Goal: Communication & Community: Answer question/provide support

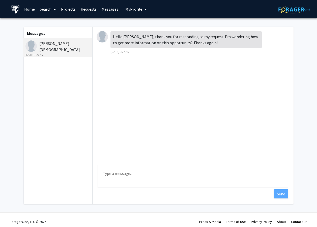
click at [143, 177] on textarea "Type a message" at bounding box center [193, 176] width 191 height 23
click at [127, 174] on textarea "Good morning, thanks" at bounding box center [193, 176] width 191 height 23
click at [161, 172] on textarea "Good morning [PERSON_NAME], thanks" at bounding box center [193, 176] width 191 height 23
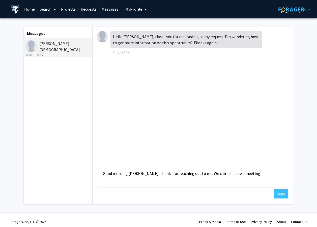
click at [195, 174] on textarea "Good morning McKenzie, thanks for reaching out to me. We can schedule a meeting" at bounding box center [193, 176] width 191 height 23
click at [140, 180] on textarea "Good morning McKenzie, thanks for reaching out to me for your interest in our r…" at bounding box center [193, 176] width 191 height 23
click at [196, 173] on textarea "Good morning McKenzie, thanks for reaching out to me for your interest in our r…" at bounding box center [193, 176] width 191 height 23
click at [165, 181] on textarea "Good morning McKenzie, thanks for reaching out to me and for your interest in o…" at bounding box center [193, 176] width 191 height 23
click at [242, 175] on textarea "Good morning McKenzie, thanks for reaching out to me and for your interest in o…" at bounding box center [193, 176] width 191 height 23
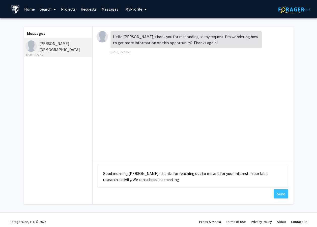
click at [278, 174] on textarea "Good morning McKenzie, thanks for reaching out to me and for your interest in o…" at bounding box center [193, 176] width 191 height 23
click at [209, 180] on textarea "Good morning McKenzie, thanks for reaching out to me and for your interest in o…" at bounding box center [193, 176] width 191 height 23
click at [158, 175] on textarea "Good morning McKenzie, thanks for reaching out to me and for your interest in o…" at bounding box center [193, 176] width 191 height 23
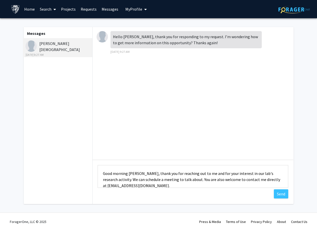
click at [169, 173] on textarea "Good morning McKenzie, thank you for reaching out to me and for your interest i…" at bounding box center [193, 176] width 191 height 23
drag, startPoint x: 169, startPoint y: 173, endPoint x: 178, endPoint y: 174, distance: 8.4
click at [178, 174] on textarea "Good morning McKenzie, thank you for reaching out to me and for your interest i…" at bounding box center [193, 176] width 191 height 23
drag, startPoint x: 164, startPoint y: 174, endPoint x: 203, endPoint y: 174, distance: 39.6
click at [203, 174] on textarea "Good morning McKenzie, thank you for reaching out to me and for your interest i…" at bounding box center [193, 176] width 191 height 23
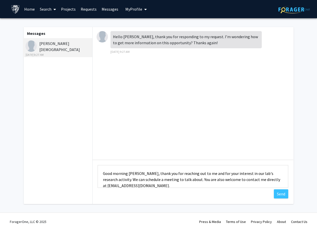
click at [188, 182] on textarea "Good morning McKenzie, thank you for reaching out to me and for your interest i…" at bounding box center [193, 176] width 191 height 23
click at [167, 186] on textarea "Good morning McKenzie, thank you for reaching out to me and for your interest i…" at bounding box center [193, 176] width 191 height 23
drag, startPoint x: 164, startPoint y: 173, endPoint x: 208, endPoint y: 173, distance: 44.1
click at [208, 173] on textarea "Good morning McKenzie, thank you for reaching out to me and for your interest i…" at bounding box center [193, 176] width 191 height 23
click at [171, 184] on textarea "Good morning McKenzie, thank you for your interest in our lab's research activi…" at bounding box center [193, 176] width 191 height 23
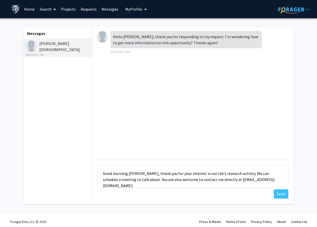
click at [209, 173] on textarea "Good morning McKenzie, thank you for your interest in our lab's research activi…" at bounding box center [193, 176] width 191 height 23
click at [240, 174] on textarea "Good morning McKenzie, thank you for your interest in our lab's research activi…" at bounding box center [193, 176] width 191 height 23
click at [275, 180] on textarea "Good morning McKenzie, thank you for your interest in our lab's research activi…" at bounding box center [193, 176] width 191 height 23
click at [160, 180] on textarea "Good morning McKenzie, thank you for your interest in our lab's research activi…" at bounding box center [193, 176] width 191 height 23
click at [238, 180] on textarea "Good morning McKenzie, thank you for your interest in our lab's research activi…" at bounding box center [193, 176] width 191 height 23
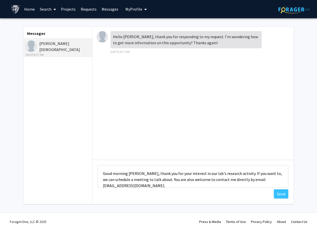
click at [285, 178] on textarea "Good morning McKenzie, thank you for your interest in our lab's research activi…" at bounding box center [193, 176] width 191 height 23
click at [158, 181] on textarea "Good morning McKenzie, thank you for your interest in our lab's research activi…" at bounding box center [193, 176] width 191 height 23
click at [160, 179] on textarea "Good morning McKenzie, thank you for your interest in our lab's research activi…" at bounding box center [193, 176] width 191 height 23
click at [177, 180] on textarea "Good morning McKenzie, thank you for your interest in our lab's research activi…" at bounding box center [193, 176] width 191 height 23
drag, startPoint x: 120, startPoint y: 175, endPoint x: 133, endPoint y: 176, distance: 13.7
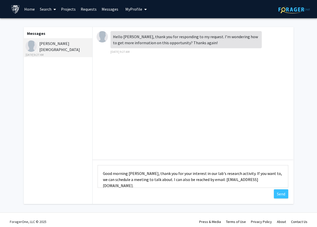
click at [133, 176] on textarea "Good morning McKenzie, thank you for your interest in our lab's research activi…" at bounding box center [193, 176] width 191 height 23
click at [245, 180] on textarea "Good morning McKenzie, thank you for your interest in our lab's research activi…" at bounding box center [193, 176] width 191 height 23
drag, startPoint x: 146, startPoint y: 173, endPoint x: 148, endPoint y: 174, distance: 2.6
click at [146, 173] on textarea "Good morning McKenzie, thank you for your interest in our lab's research activi…" at bounding box center [193, 176] width 191 height 23
click at [169, 174] on textarea "Good morning McKenzie, thank you for your interest in our lab's research activi…" at bounding box center [193, 176] width 191 height 23
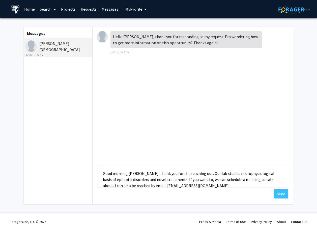
click at [202, 184] on textarea "Good morning McKenzie, thank you for the reaching out. Our lab studies neurophy…" at bounding box center [193, 176] width 191 height 23
click at [195, 179] on textarea "Good morning McKenzie, thank you for the reaching out. Our lab studies neurophy…" at bounding box center [193, 176] width 191 height 23
click at [215, 186] on textarea "Good morning McKenzie, thank you for the reaching out. Our lab studies neurophy…" at bounding box center [193, 176] width 191 height 23
click at [223, 180] on textarea "Good morning McKenzie, thank you for the reaching out. Our lab studies neurophy…" at bounding box center [193, 176] width 191 height 23
click at [173, 179] on textarea "Good morning McKenzie, thank you for the reaching out. Our lab studies neurophy…" at bounding box center [193, 176] width 191 height 23
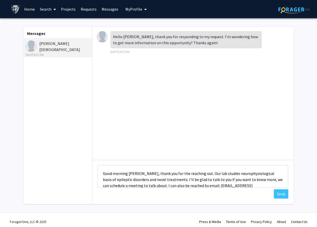
click at [257, 180] on textarea "Good morning McKenzie, thank you for the reaching out. Our lab studies neurophy…" at bounding box center [193, 176] width 191 height 23
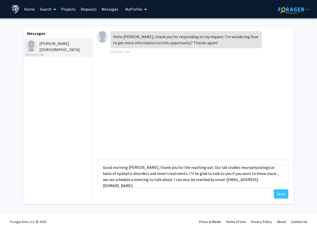
drag, startPoint x: 258, startPoint y: 180, endPoint x: 159, endPoint y: 182, distance: 99.4
click at [159, 182] on textarea "Good morning McKenzie, thank you for the reaching out. Our lab studies neurophy…" at bounding box center [193, 176] width 191 height 23
click at [214, 174] on textarea "Good morning McKenzie, thank you for the reaching out. Our lab studies neurophy…" at bounding box center [193, 176] width 191 height 23
click at [214, 173] on textarea "Good morning McKenzie, thank you for the reaching out. Our lab studies neurophy…" at bounding box center [193, 176] width 191 height 23
click at [256, 174] on textarea "Good morning McKenzie, thank you for the reaching out. Our lab studies neurophy…" at bounding box center [193, 176] width 191 height 23
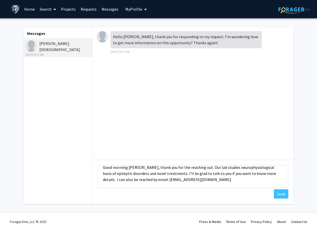
click at [181, 181] on textarea "Good morning McKenzie, thank you for the reaching out. Our lab studies neurophy…" at bounding box center [193, 176] width 191 height 23
click at [272, 173] on textarea "Good morning McKenzie, thank you for the reaching out. Our lab studies neurophy…" at bounding box center [193, 176] width 191 height 23
click at [123, 180] on textarea "Good morning McKenzie, thank you for the reaching out. Our lab studies neurophy…" at bounding box center [193, 176] width 191 height 23
drag, startPoint x: 122, startPoint y: 180, endPoint x: 125, endPoint y: 181, distance: 2.8
click at [183, 181] on textarea "Good morning McKenzie, thank you for the reaching out. Our lab studies neurophy…" at bounding box center [193, 176] width 191 height 23
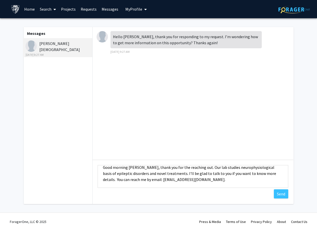
click at [224, 167] on textarea "Good morning McKenzie, thank you for the reaching out. Our lab studies neurophy…" at bounding box center [193, 176] width 191 height 23
click at [210, 181] on textarea "Good morning McKenzie, thank you for the reaching out. Our lab studies the neur…" at bounding box center [193, 176] width 191 height 23
click at [179, 181] on textarea "Good morning McKenzie, thank you for the reaching out. Our lab studies the neur…" at bounding box center [193, 176] width 191 height 23
click at [268, 176] on textarea "Good morning McKenzie, thank you for the reaching out. Our lab studies the neur…" at bounding box center [193, 176] width 191 height 23
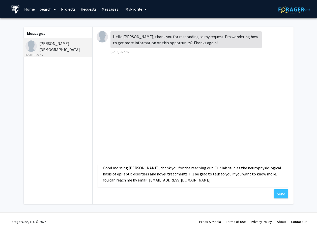
click at [214, 181] on textarea "Good morning McKenzie, thank you for the reaching out. Our lab studies the neur…" at bounding box center [193, 176] width 191 height 23
click at [276, 173] on textarea "Good morning McKenzie, thank you for the reaching out. Our lab studies the neur…" at bounding box center [193, 176] width 191 height 23
click at [204, 181] on textarea "Good morning [PERSON_NAME], thank you for the reaching out. Our lab studies the…" at bounding box center [193, 176] width 191 height 23
type textarea "Good morning [PERSON_NAME], thank you for the reaching out. Our lab studies the…"
click at [287, 192] on button "Send" at bounding box center [281, 193] width 14 height 9
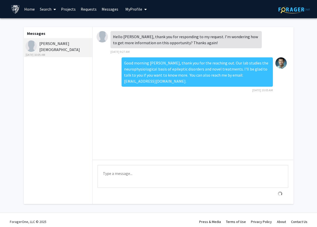
scroll to position [0, 0]
